Goal: Task Accomplishment & Management: Manage account settings

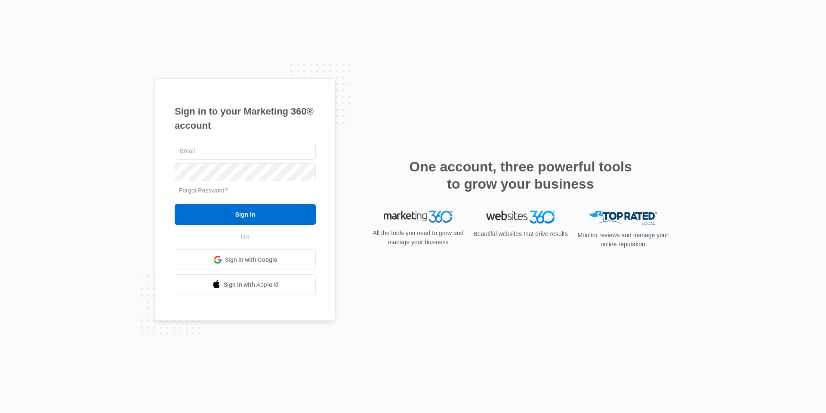
click at [262, 257] on span "Sign in with Google" at bounding box center [251, 259] width 52 height 9
click at [212, 153] on input "text" at bounding box center [245, 151] width 141 height 18
type input "[PERSON_NAME][EMAIL_ADDRESS][PERSON_NAME][DOMAIN_NAME]"
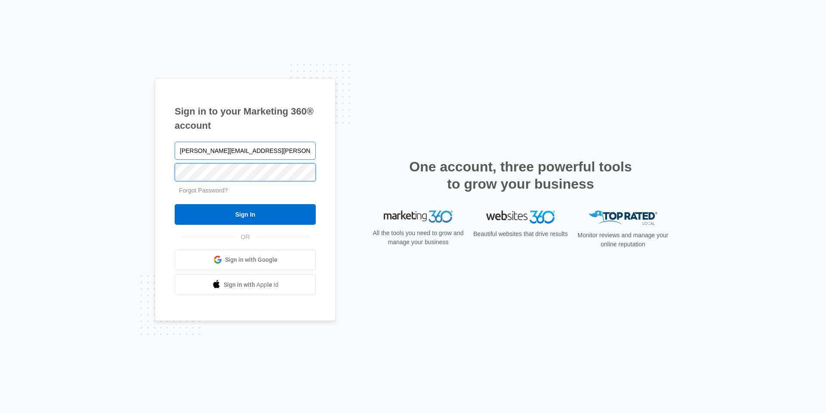
click at [175, 204] on input "Sign In" at bounding box center [245, 214] width 141 height 21
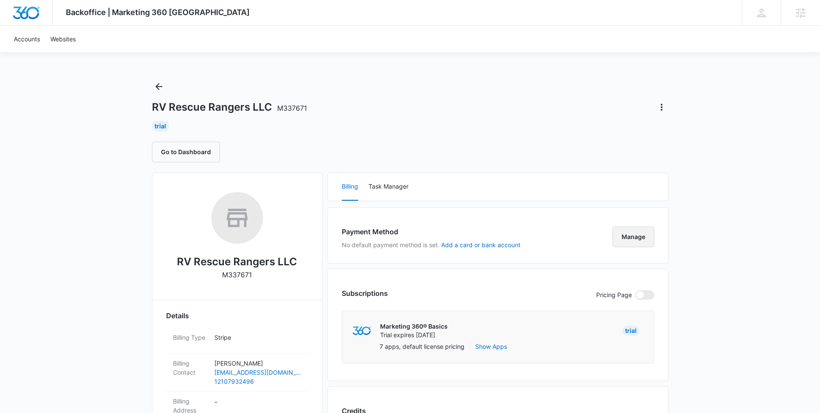
click at [630, 236] on button "Manage" at bounding box center [633, 236] width 42 height 21
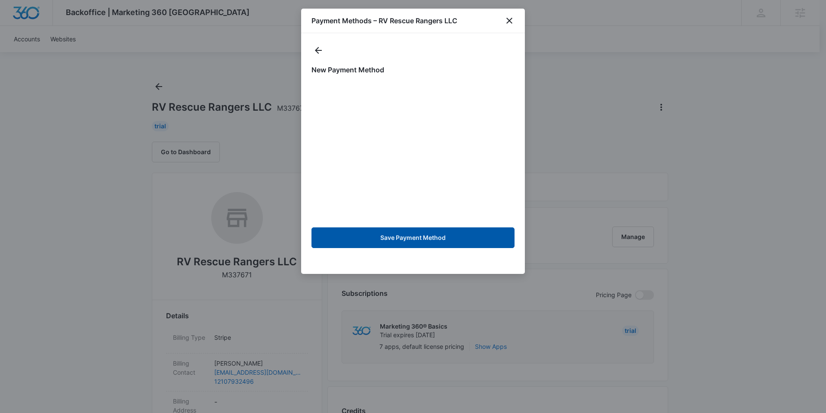
click at [428, 235] on button "Save Payment Method" at bounding box center [413, 237] width 203 height 21
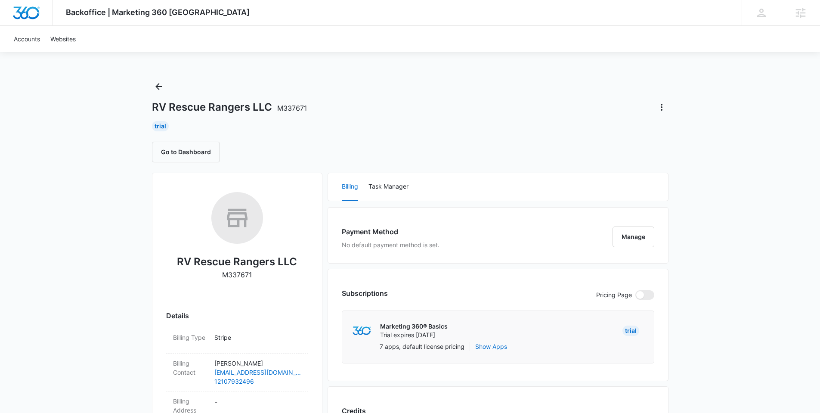
click at [639, 240] on button "Manage" at bounding box center [633, 236] width 42 height 21
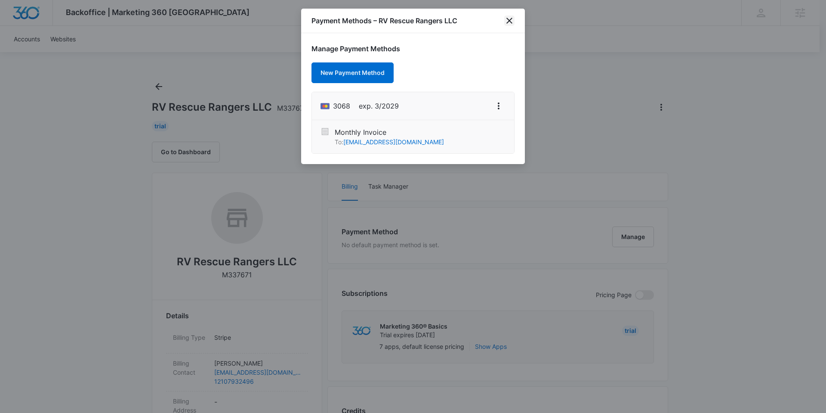
click at [509, 21] on icon "close" at bounding box center [509, 21] width 6 height 6
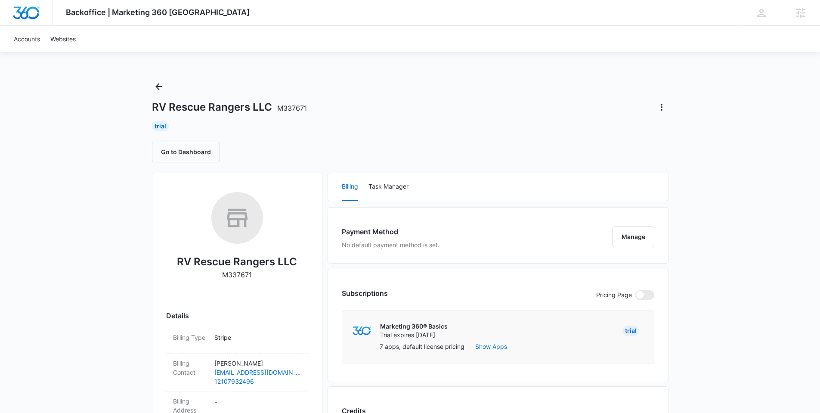
click at [623, 243] on button "Manage" at bounding box center [633, 236] width 42 height 21
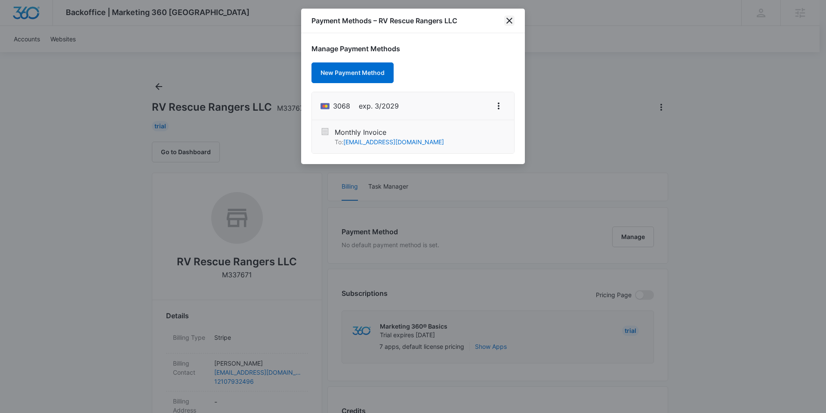
click at [509, 19] on icon "close" at bounding box center [509, 21] width 6 height 6
